Goal: Information Seeking & Learning: Find specific fact

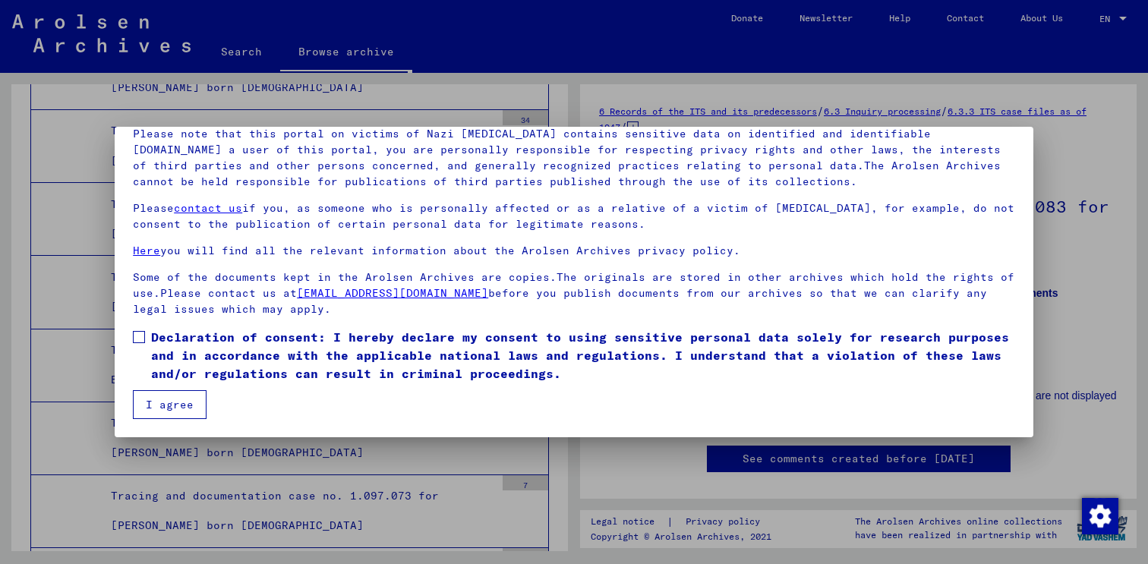
scroll to position [112, 0]
click at [140, 335] on span at bounding box center [139, 337] width 12 height 12
click at [178, 386] on mat-checkbox "Declaration of consent: I hereby declare my consent to using sensitive personal…" at bounding box center [574, 359] width 882 height 62
click at [178, 393] on button "I agree" at bounding box center [170, 404] width 74 height 29
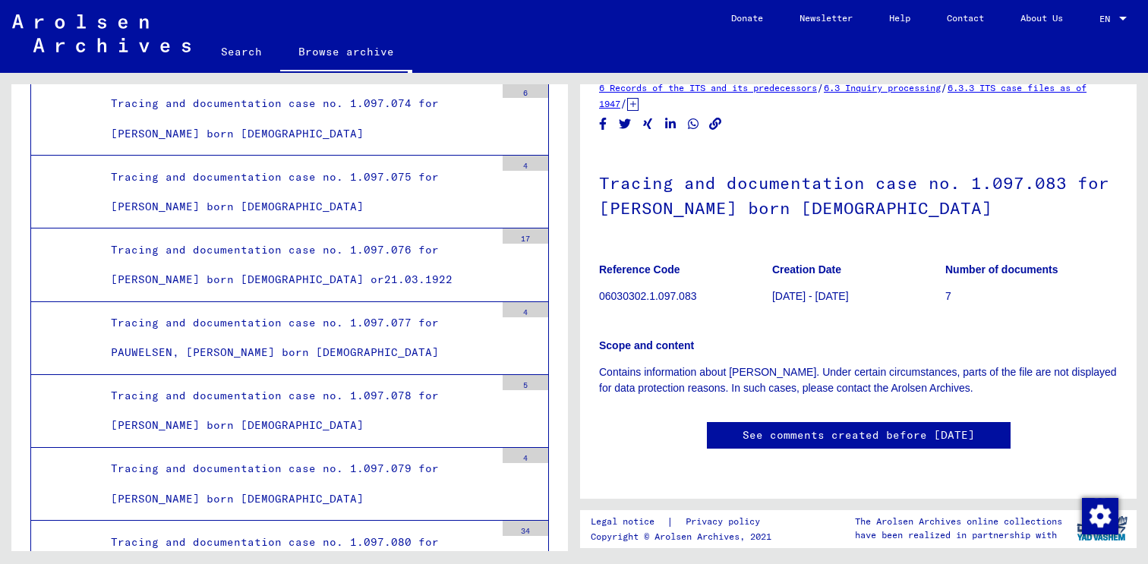
scroll to position [18486, 0]
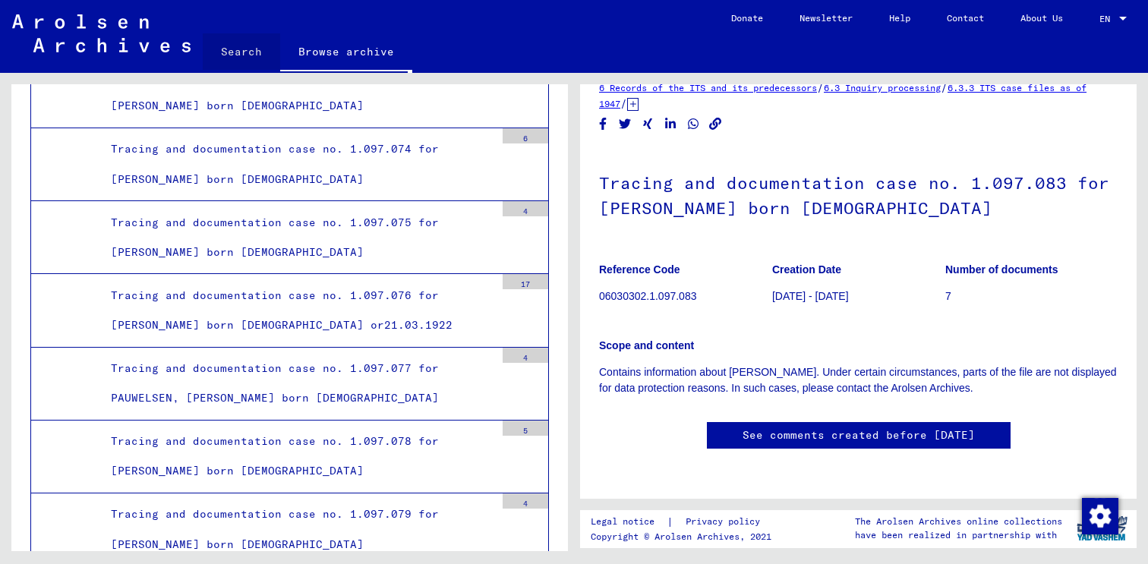
click at [245, 40] on link "Search" at bounding box center [241, 51] width 77 height 36
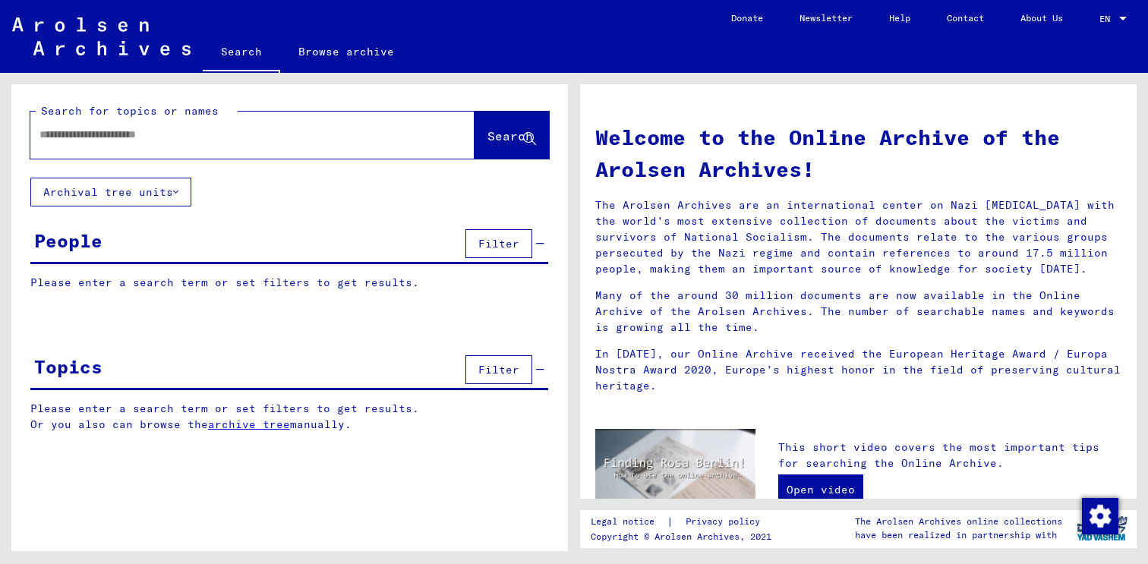
click at [114, 140] on input "text" at bounding box center [233, 135] width 389 height 16
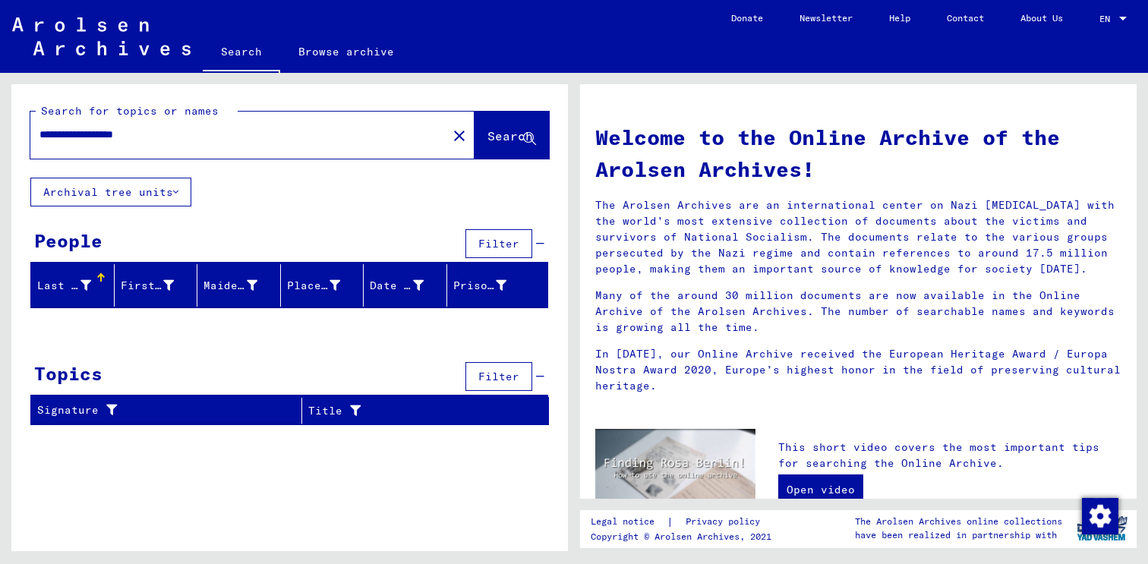
drag, startPoint x: 174, startPoint y: 137, endPoint x: 126, endPoint y: 134, distance: 47.9
click at [126, 134] on input "**********" at bounding box center [233, 135] width 389 height 16
type input "**********"
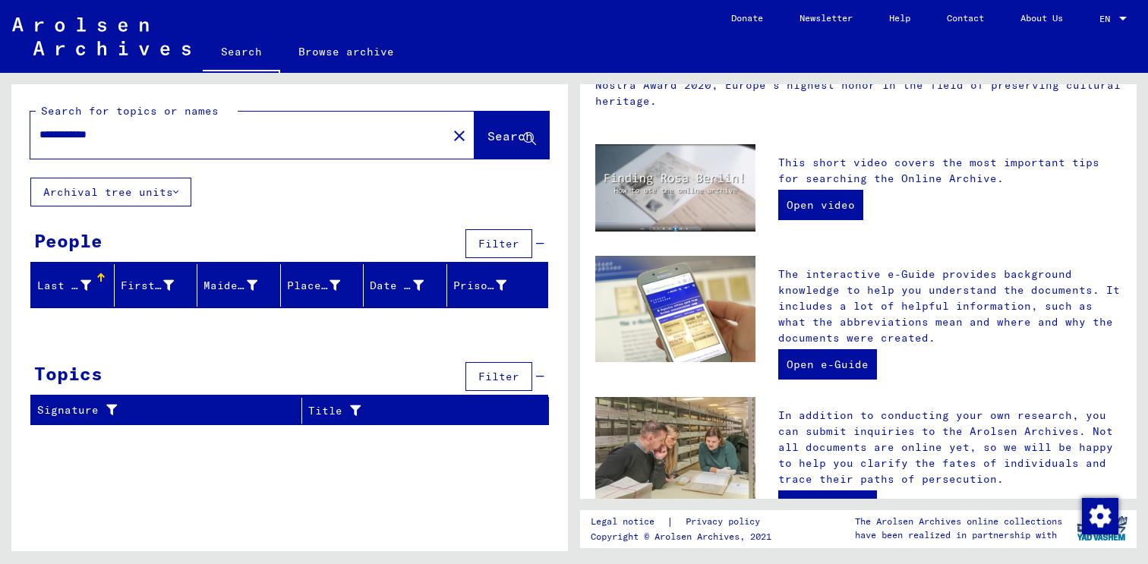
scroll to position [283, 0]
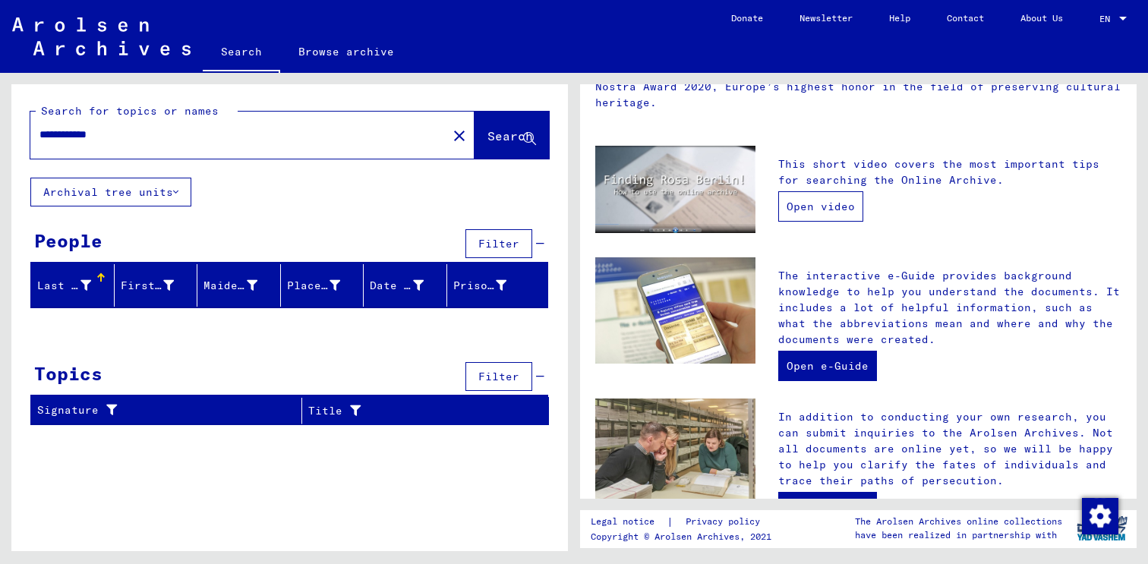
click at [843, 204] on link "Open video" at bounding box center [820, 206] width 85 height 30
